Goal: Task Accomplishment & Management: Complete application form

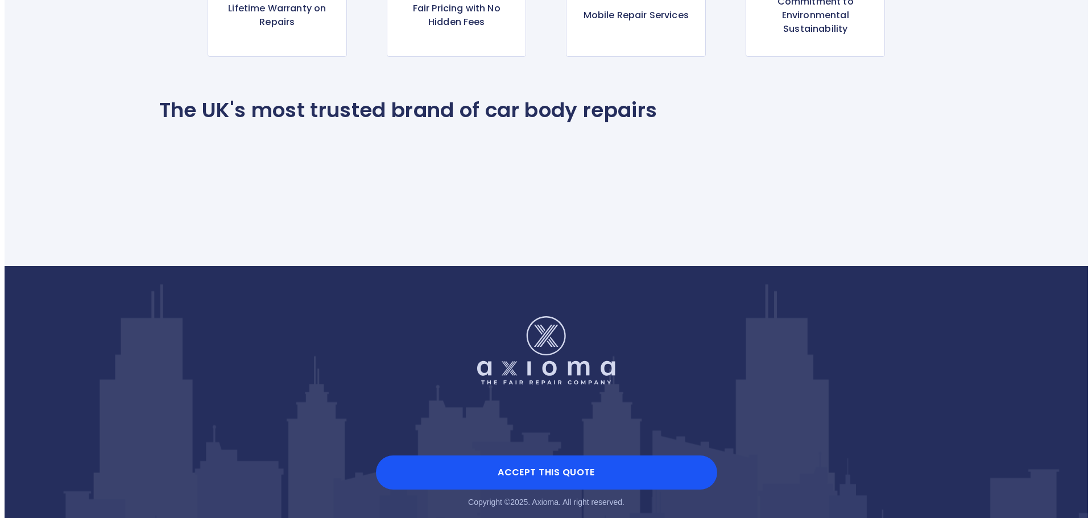
scroll to position [1280, 0]
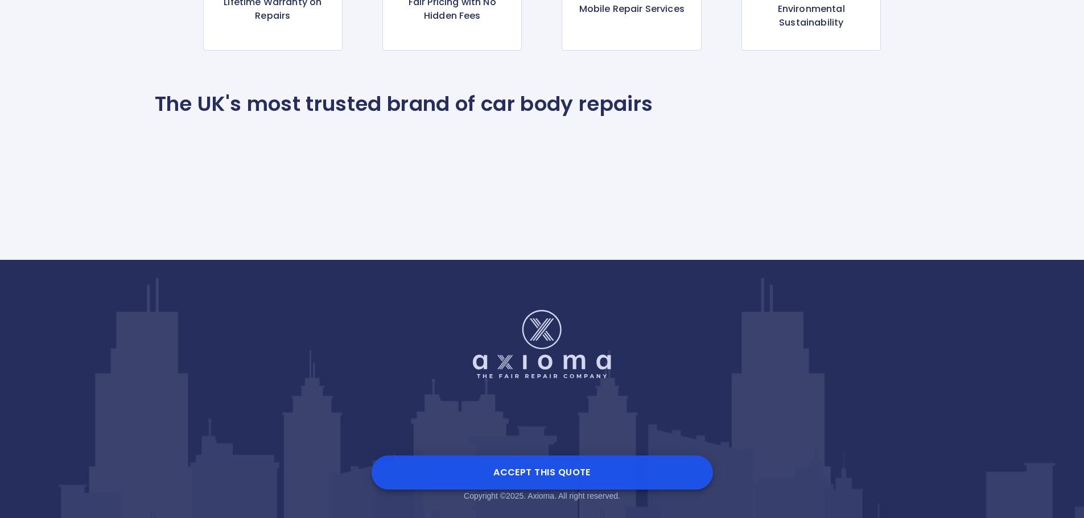
click at [532, 469] on button "Accept this Quote" at bounding box center [541, 473] width 341 height 34
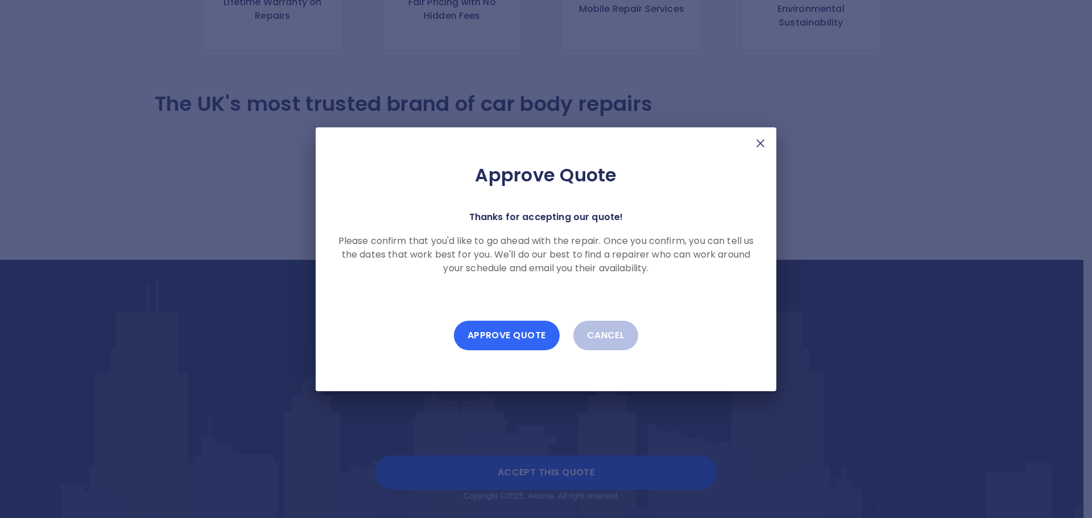
click at [507, 333] on button "Approve Quote" at bounding box center [507, 336] width 106 height 30
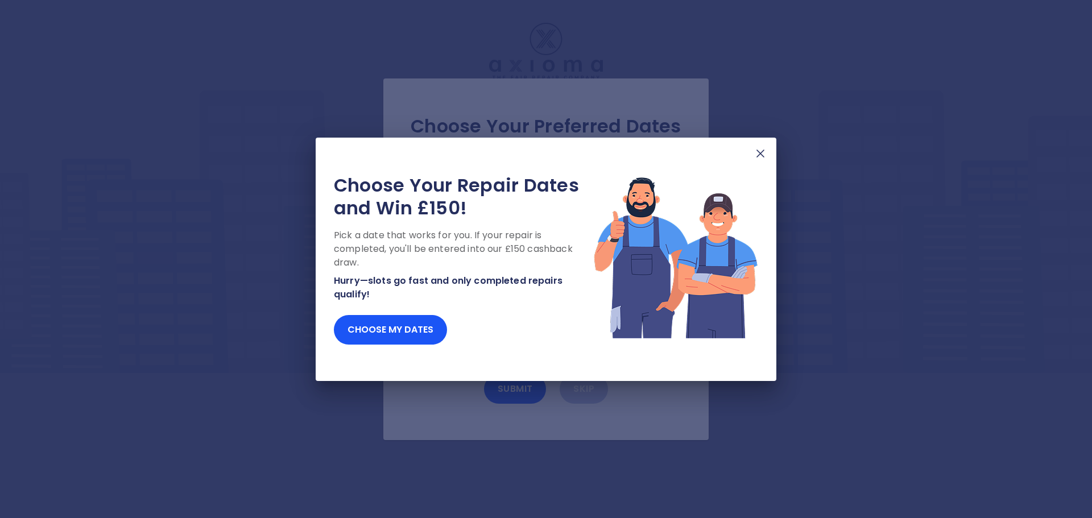
click at [760, 152] on img at bounding box center [761, 154] width 14 height 14
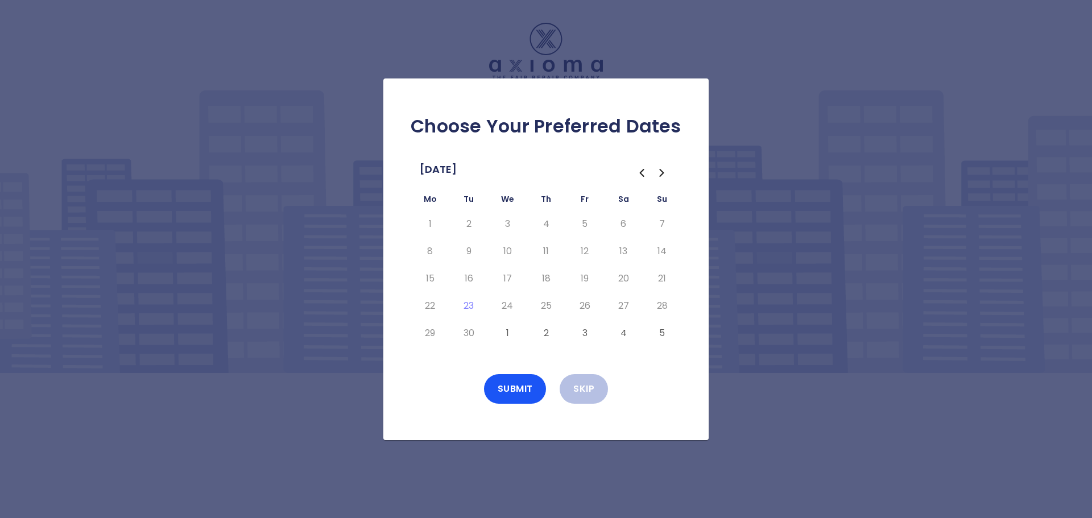
click at [505, 329] on button "1" at bounding box center [507, 333] width 20 height 18
click at [626, 331] on button "4" at bounding box center [623, 333] width 20 height 18
click at [505, 332] on button "1" at bounding box center [507, 333] width 20 height 18
click at [513, 380] on button "Submit" at bounding box center [515, 389] width 63 height 30
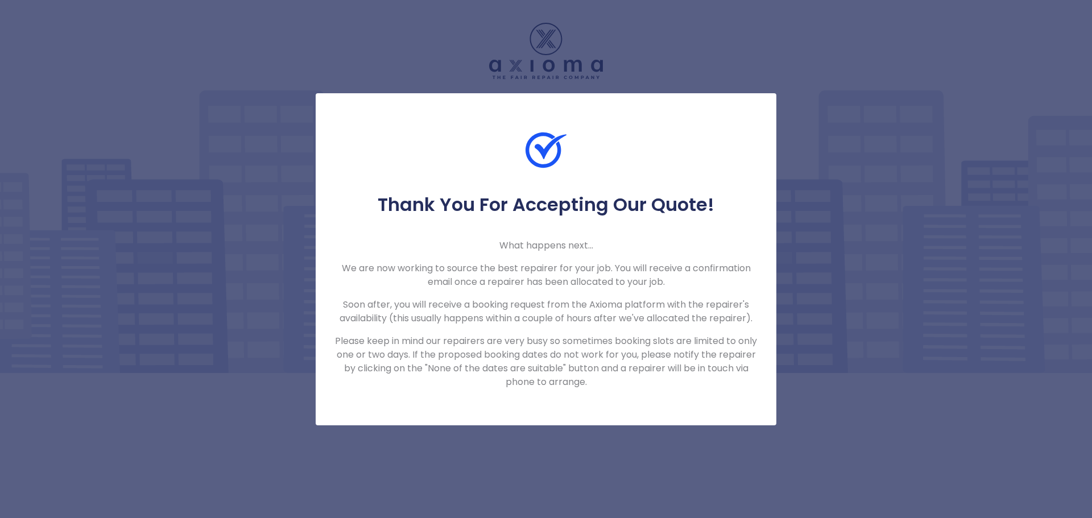
click at [833, 154] on div "Thank You For Accepting Our Quote! What happens next... We are now working to s…" at bounding box center [546, 259] width 1092 height 518
click at [678, 126] on div "Thank You For Accepting Our Quote! What happens next... We are now working to s…" at bounding box center [546, 259] width 461 height 332
click at [611, 64] on div "Thank You For Accepting Our Quote! What happens next... We are now working to s…" at bounding box center [546, 259] width 1092 height 518
